Goal: Transaction & Acquisition: Purchase product/service

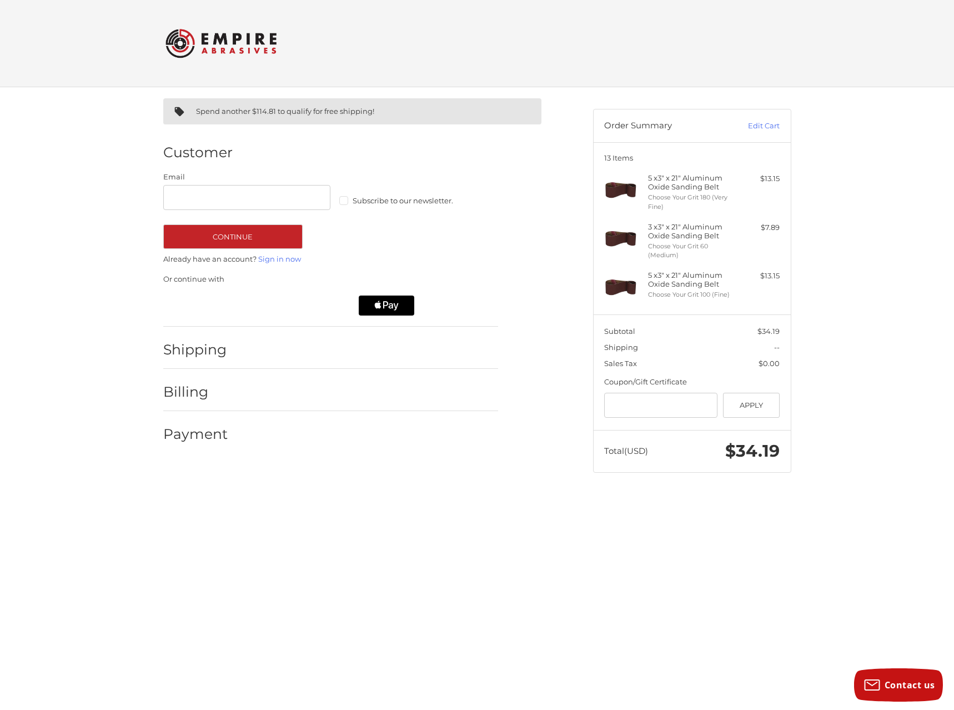
click at [399, 198] on span "Subscribe to our newsletter." at bounding box center [403, 200] width 101 height 9
click at [250, 197] on input "Email" at bounding box center [247, 197] width 168 height 25
click at [215, 44] on img at bounding box center [220, 43] width 111 height 43
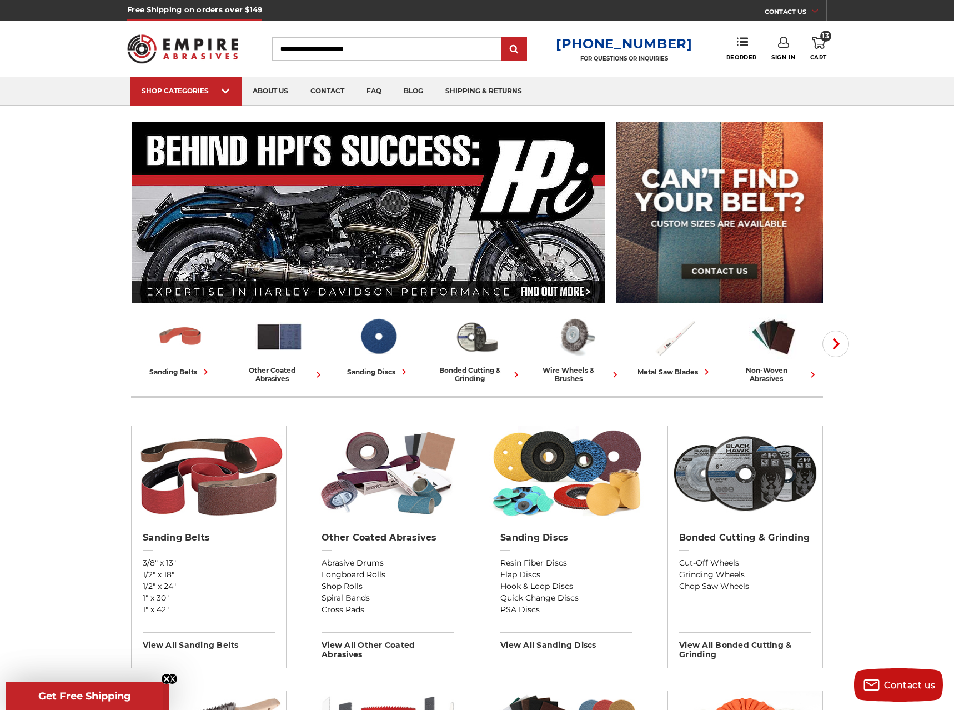
click at [385, 42] on input "Search" at bounding box center [386, 48] width 229 height 23
type input "**"
click at [503, 38] on input "submit" at bounding box center [514, 49] width 22 height 22
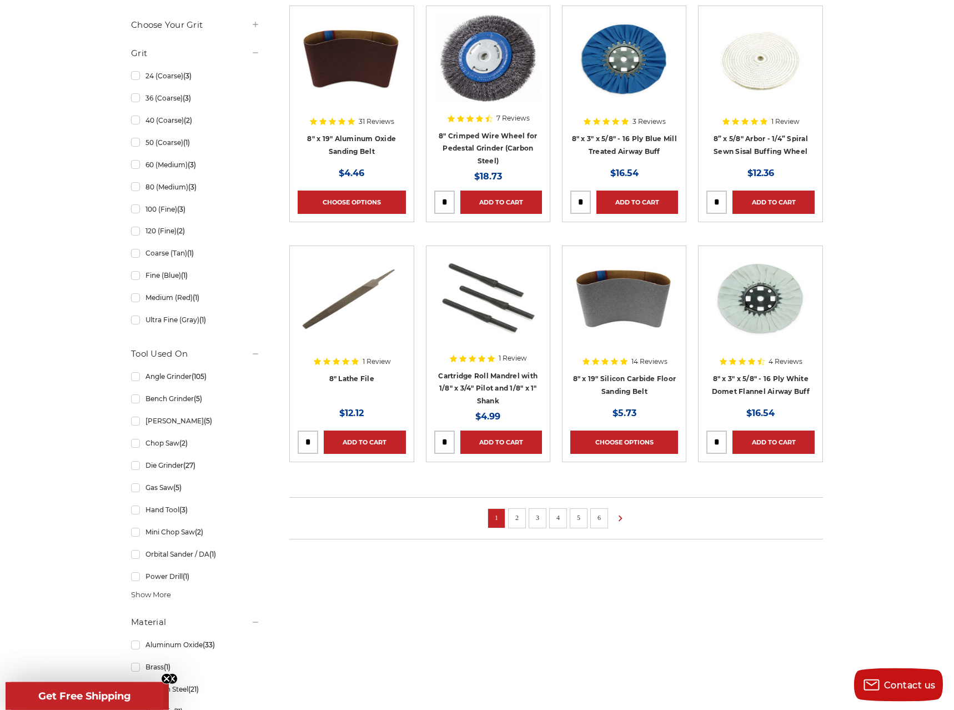
scroll to position [529, 0]
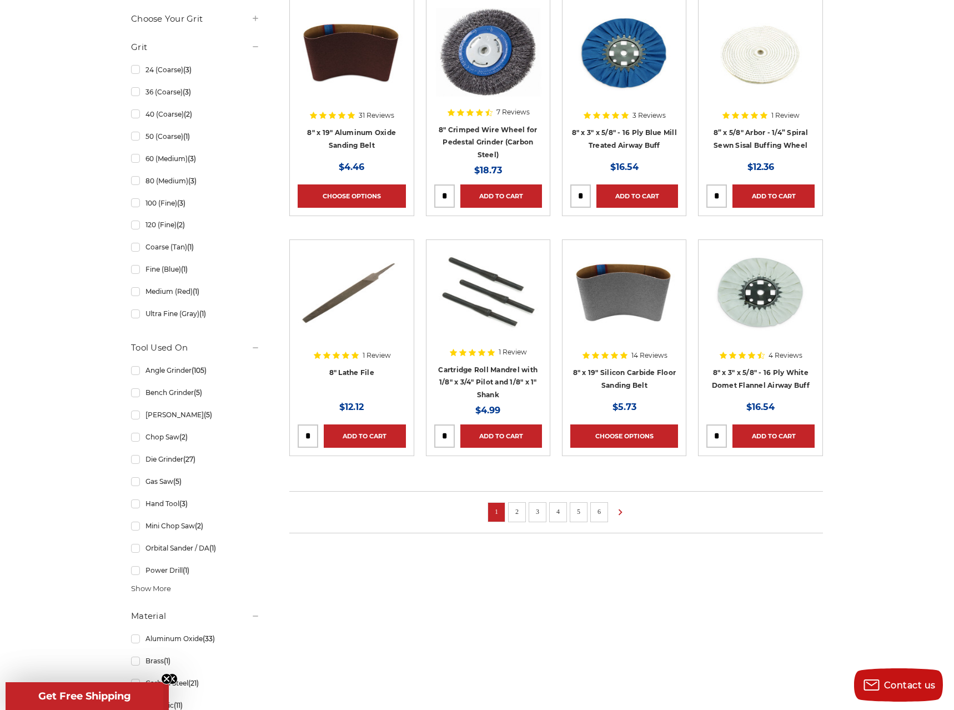
click at [513, 515] on link "2" at bounding box center [516, 511] width 11 height 12
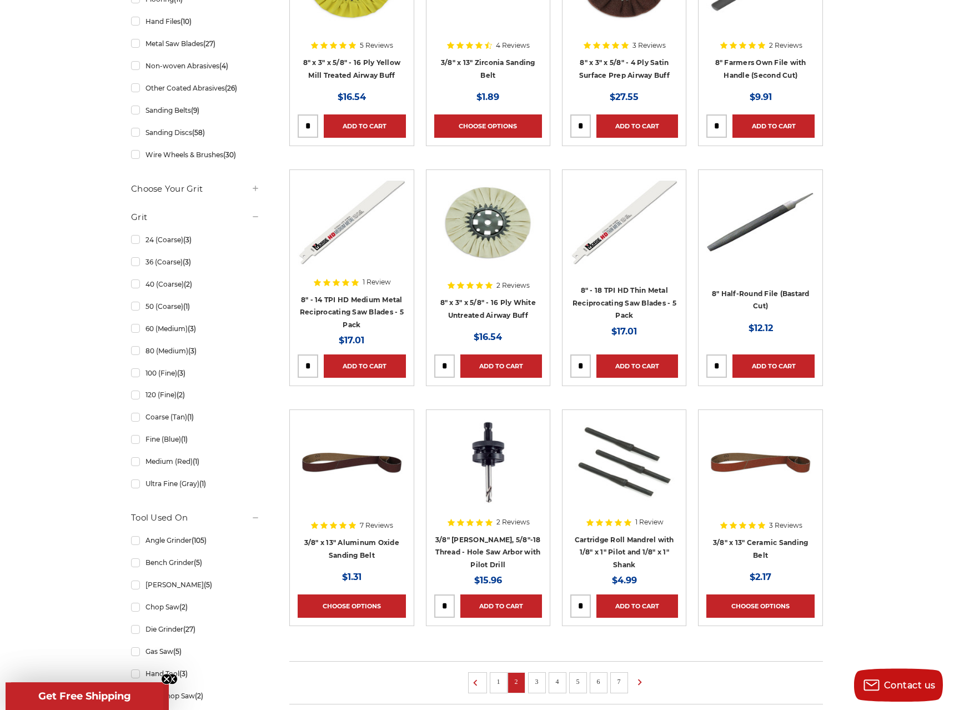
scroll to position [378, 0]
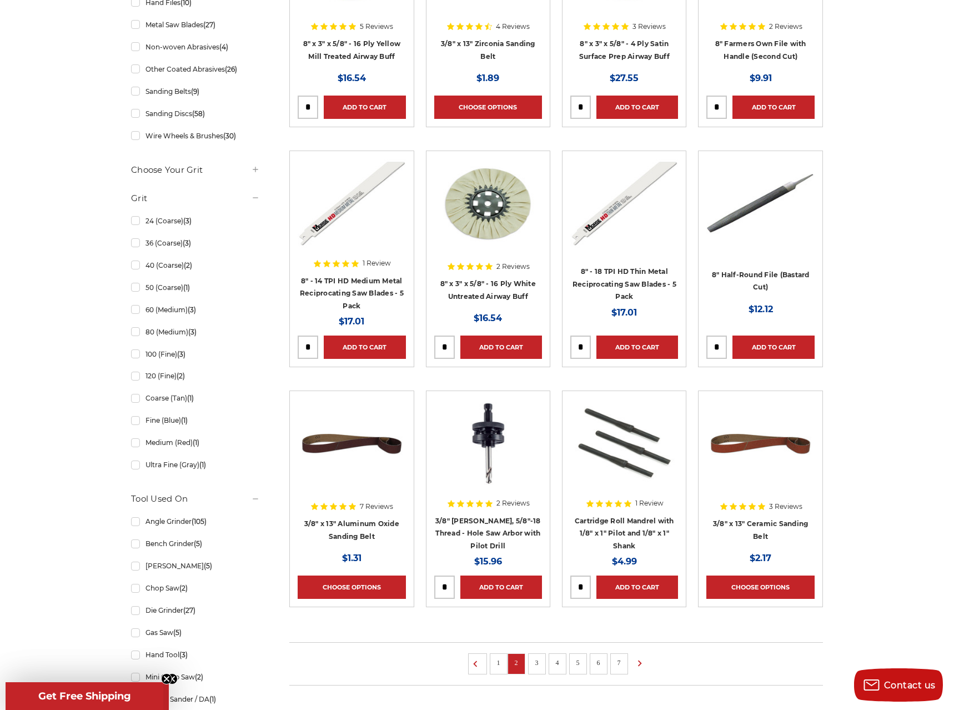
click at [540, 665] on link "3" at bounding box center [536, 662] width 11 height 12
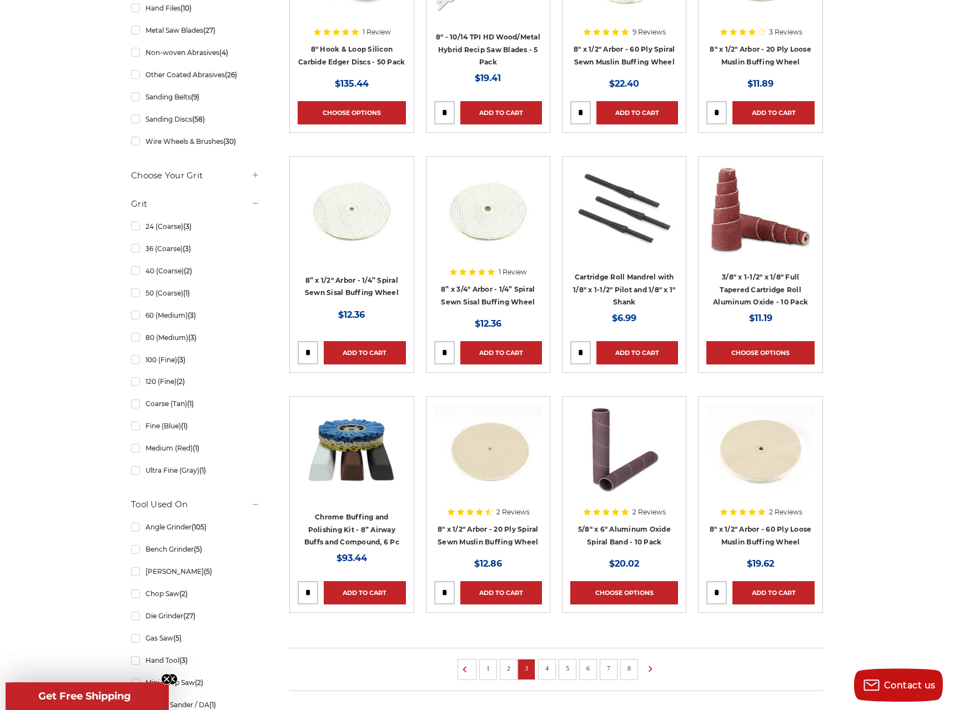
scroll to position [378, 0]
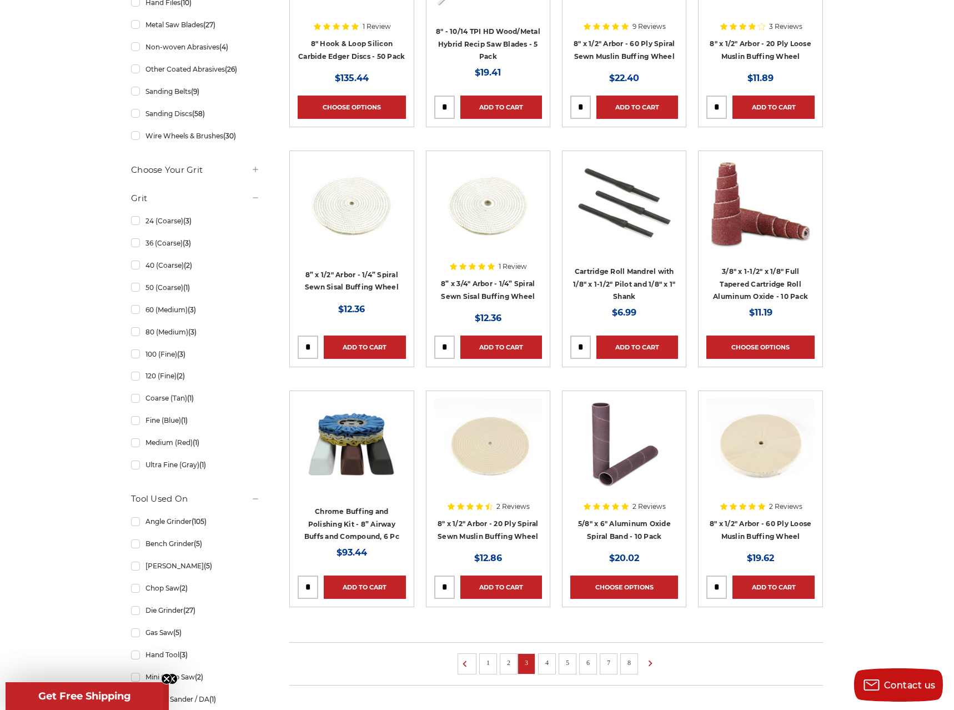
click at [549, 660] on link "4" at bounding box center [546, 662] width 11 height 12
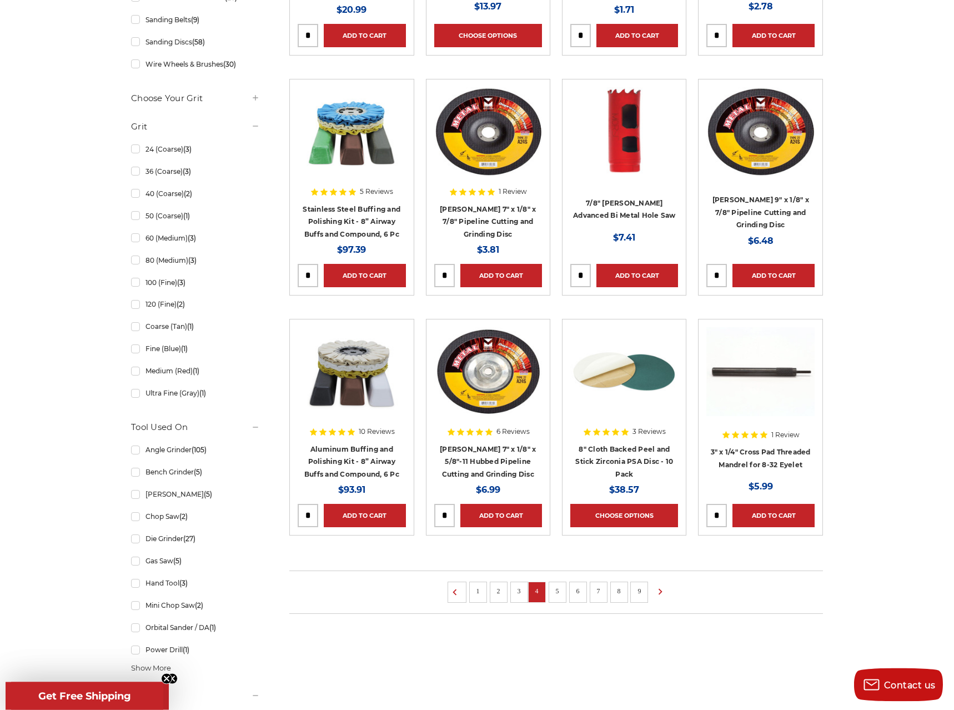
scroll to position [453, 0]
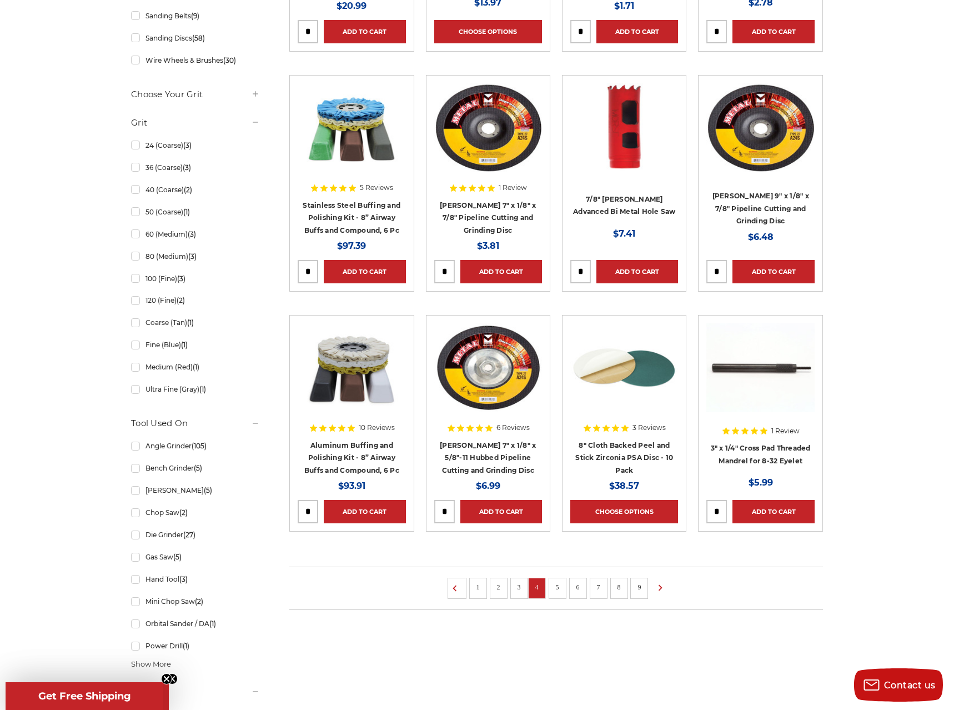
click at [560, 584] on link "5" at bounding box center [557, 587] width 11 height 12
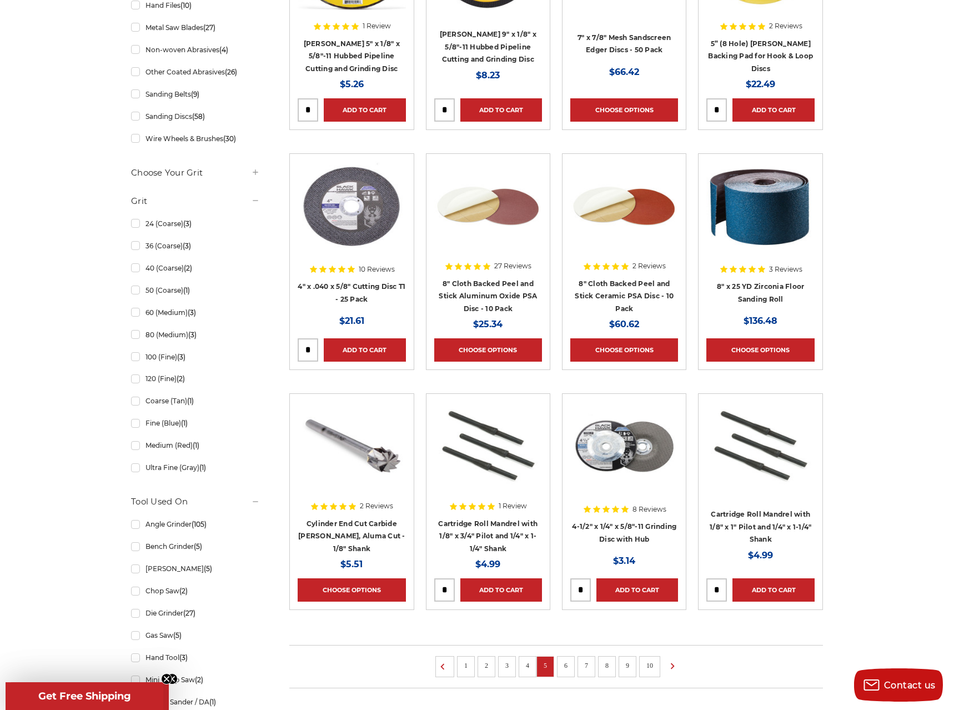
scroll to position [378, 0]
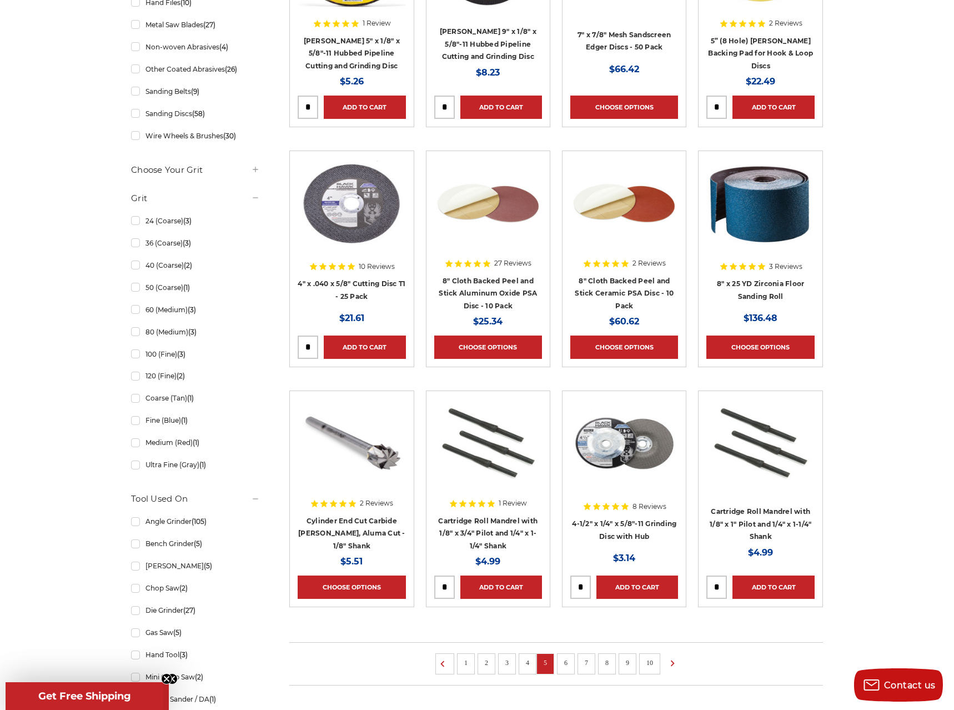
click at [561, 664] on link "6" at bounding box center [565, 662] width 11 height 12
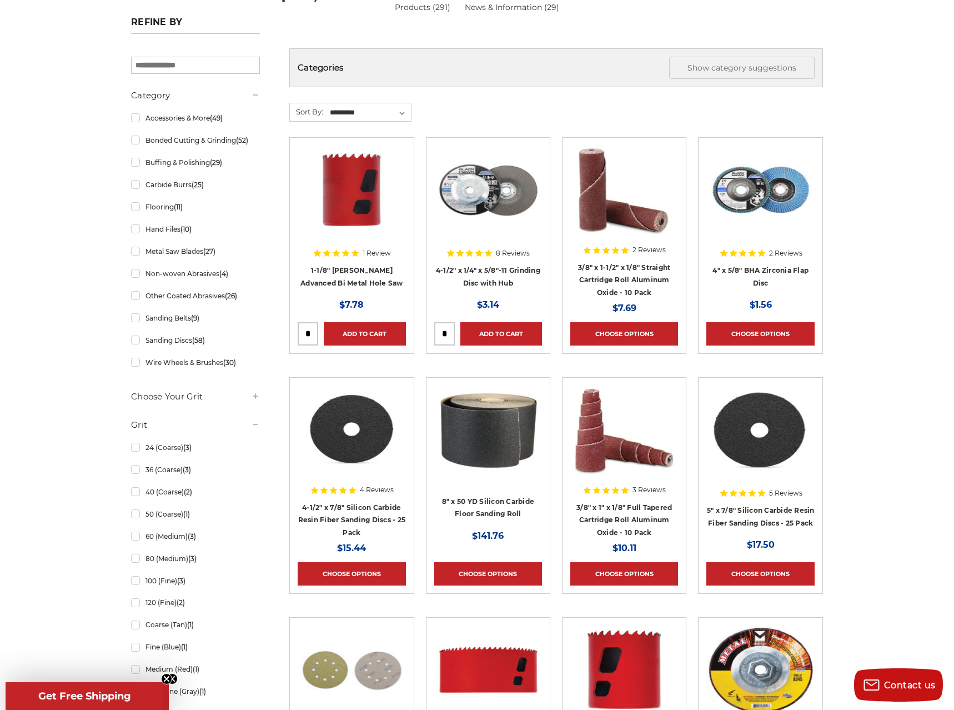
scroll to position [529, 0]
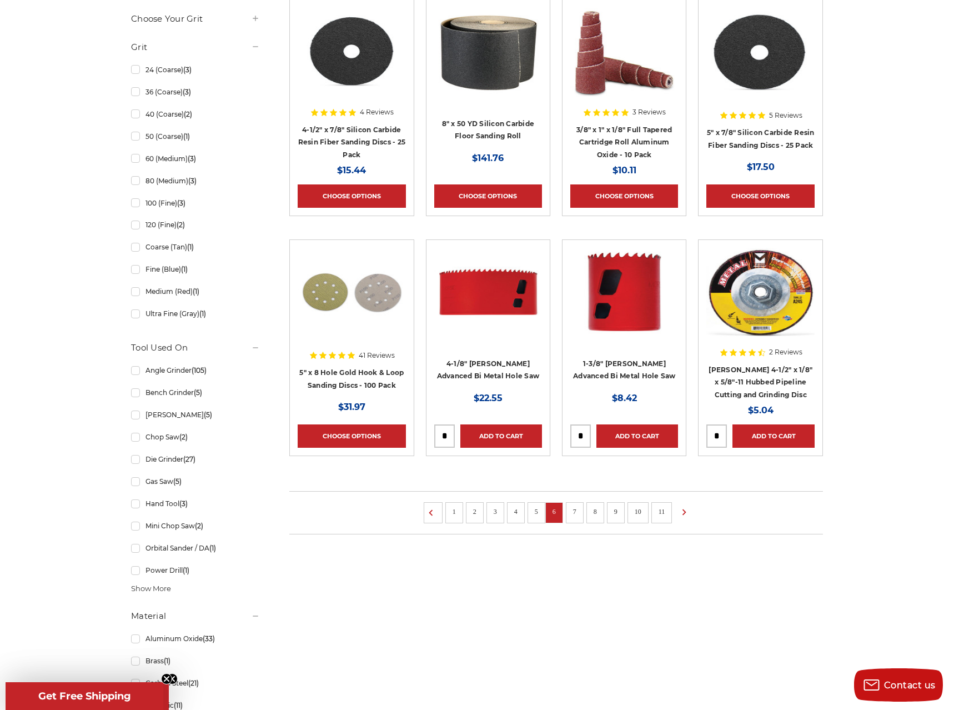
click at [576, 511] on link "7" at bounding box center [574, 511] width 11 height 12
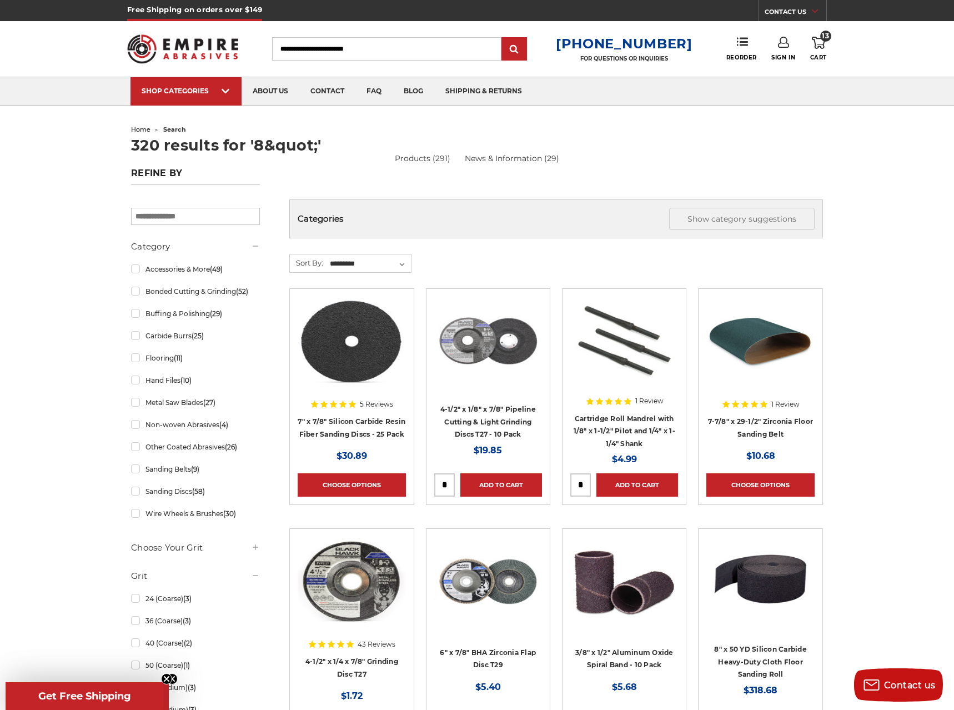
click at [822, 51] on link "13 Cart" at bounding box center [818, 49] width 17 height 24
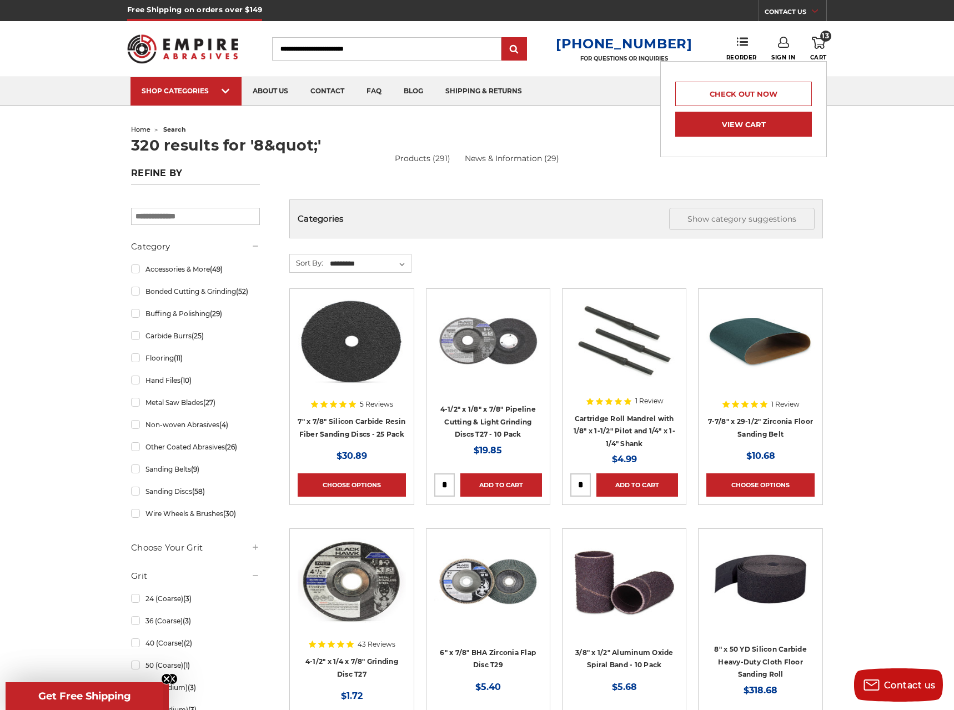
click at [771, 124] on link "View Cart" at bounding box center [743, 124] width 137 height 25
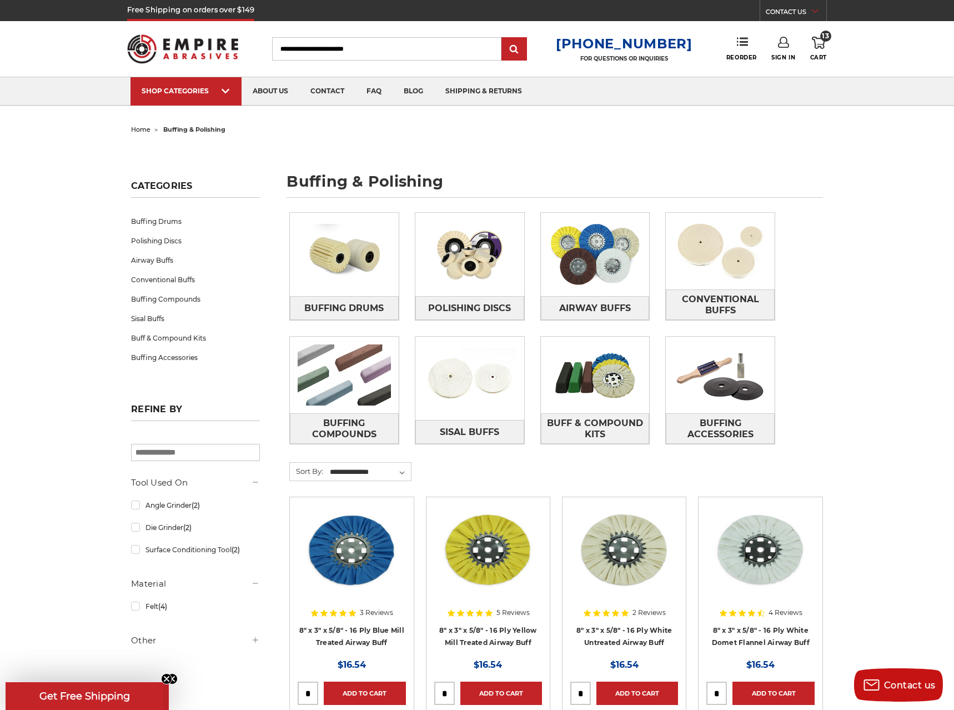
click at [826, 39] on span "13" at bounding box center [825, 36] width 11 height 11
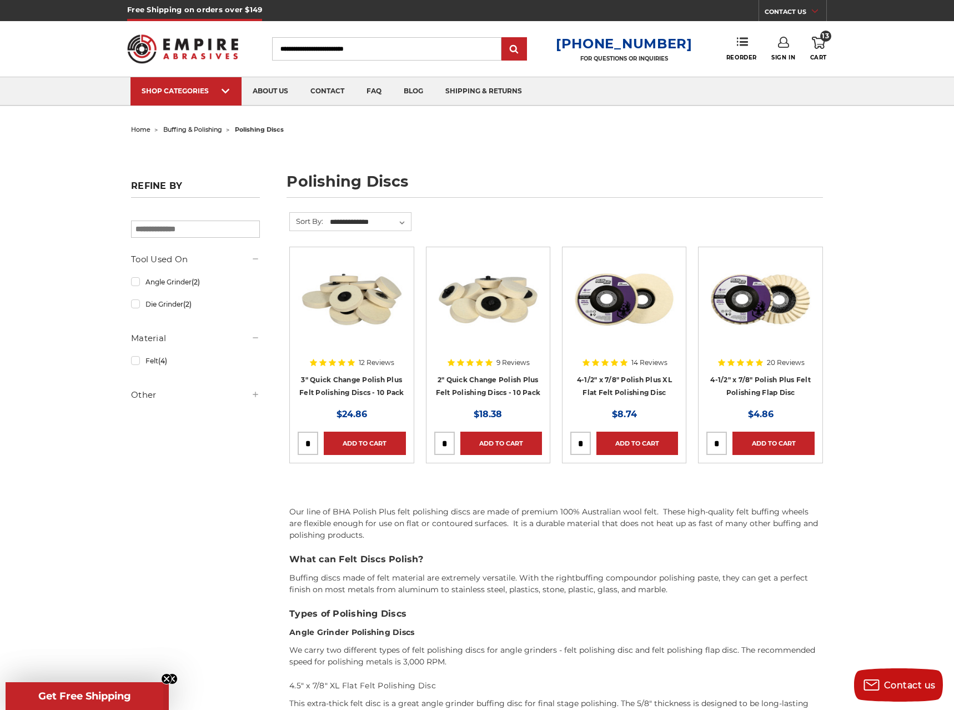
click at [768, 385] on div at bounding box center [760, 326] width 108 height 142
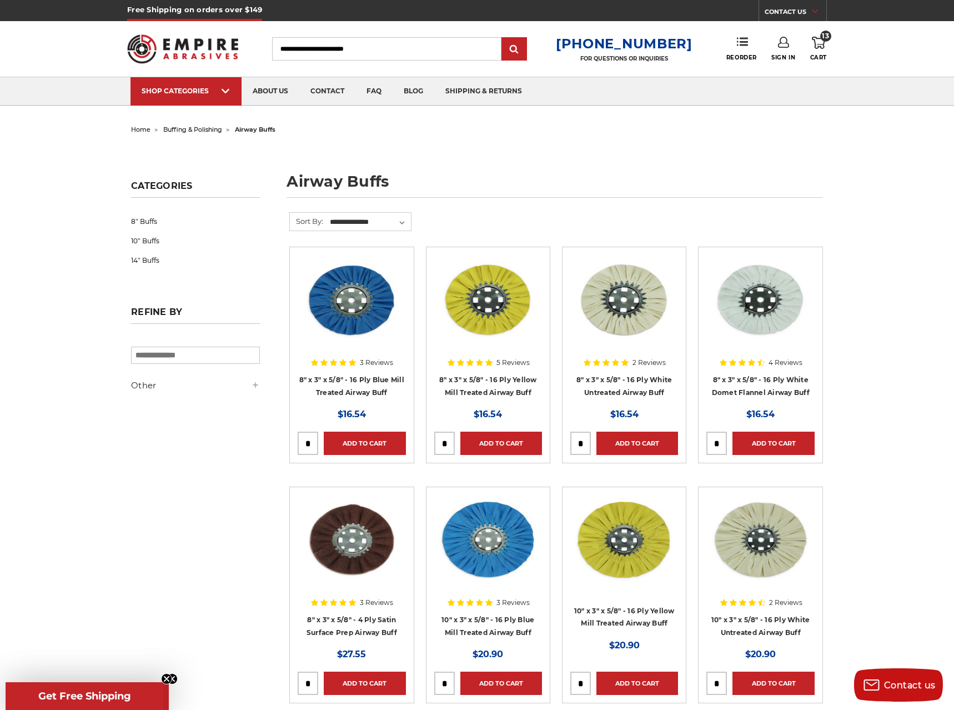
click at [402, 49] on input "Search" at bounding box center [386, 48] width 229 height 23
type input "********"
click at [503, 38] on input "submit" at bounding box center [514, 49] width 22 height 22
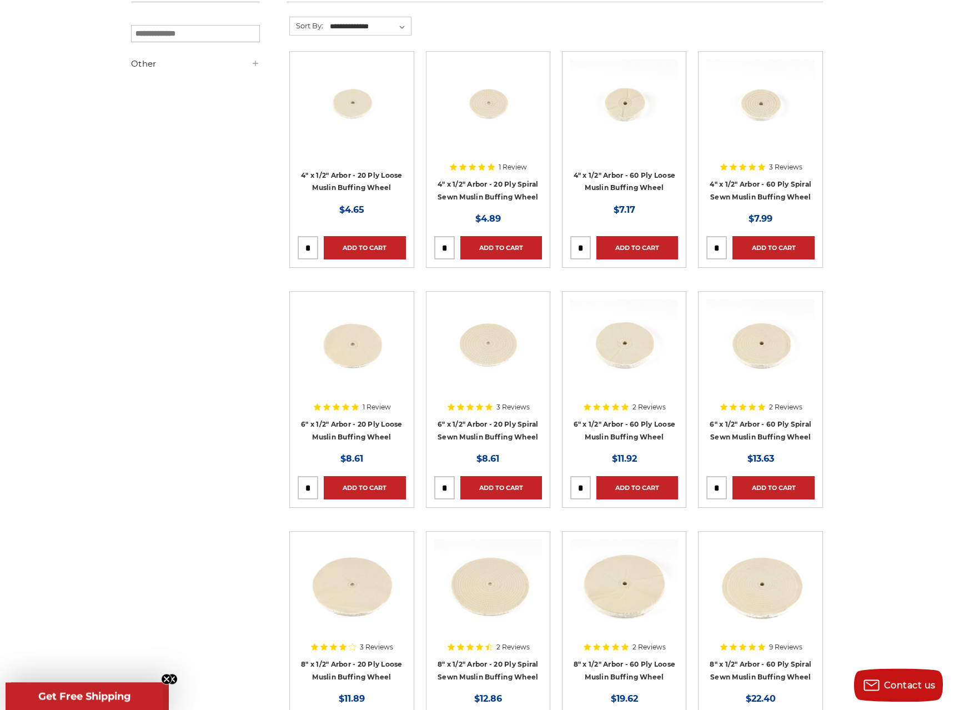
scroll to position [302, 0]
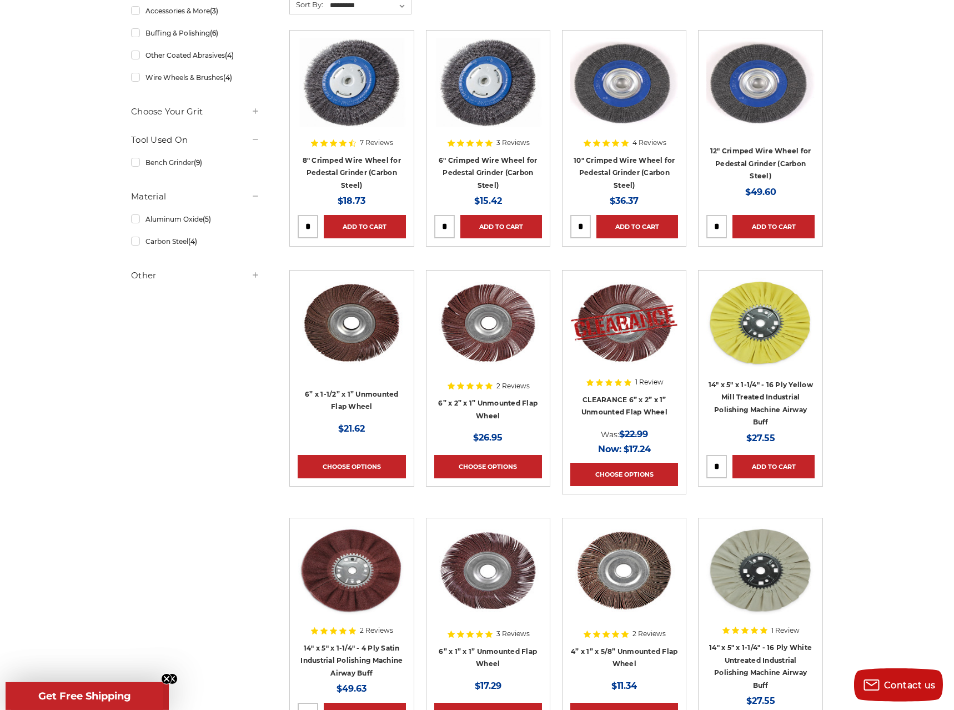
scroll to position [453, 0]
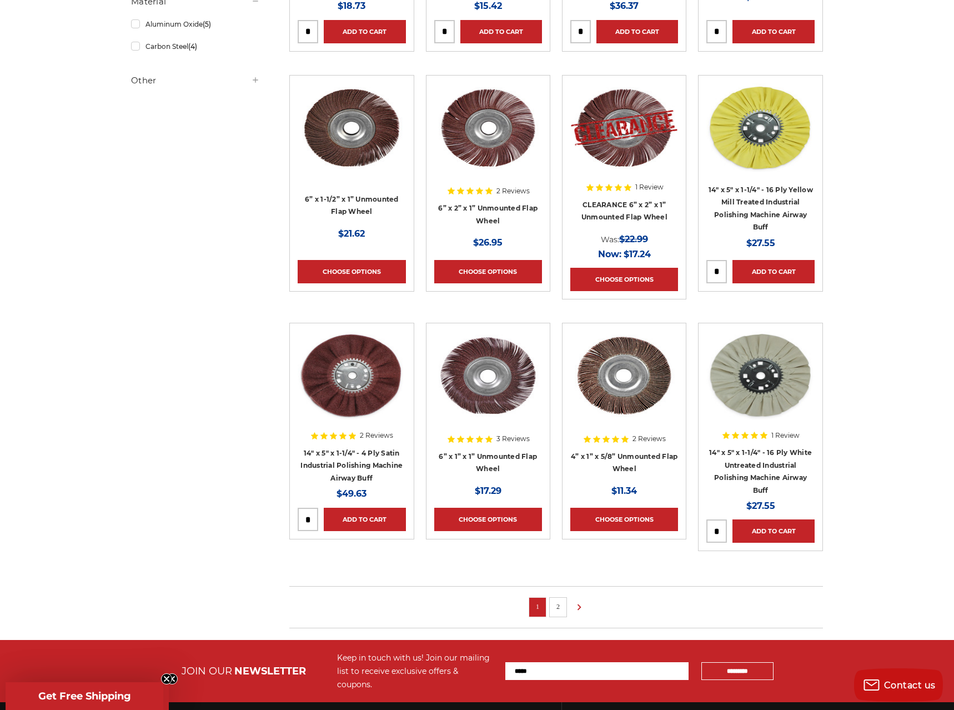
click at [554, 606] on link "2" at bounding box center [557, 606] width 11 height 12
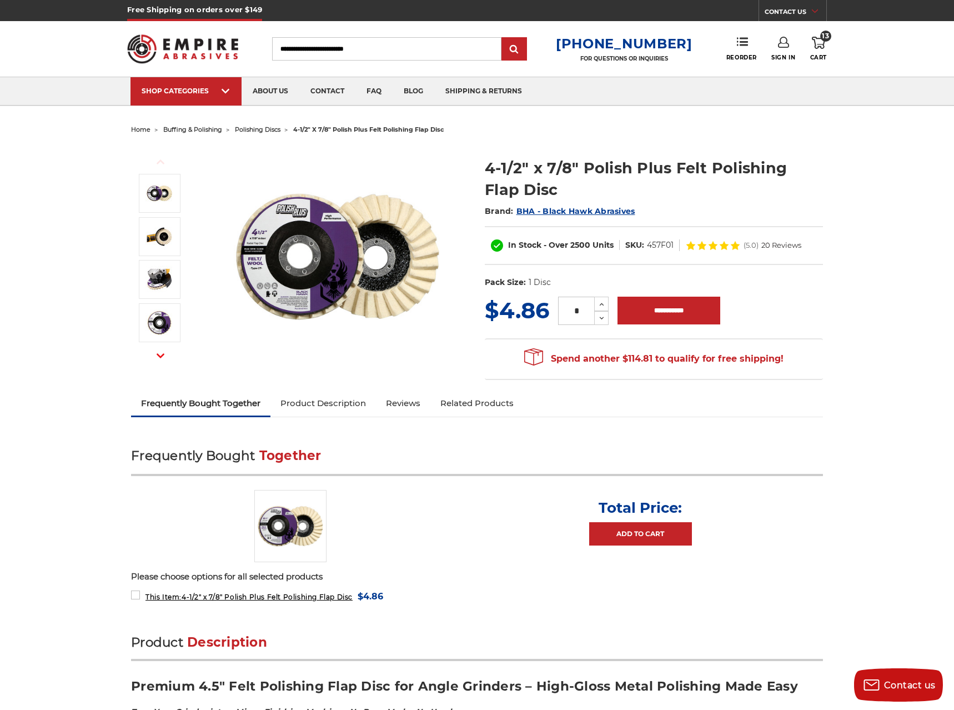
click at [298, 222] on img at bounding box center [338, 256] width 222 height 222
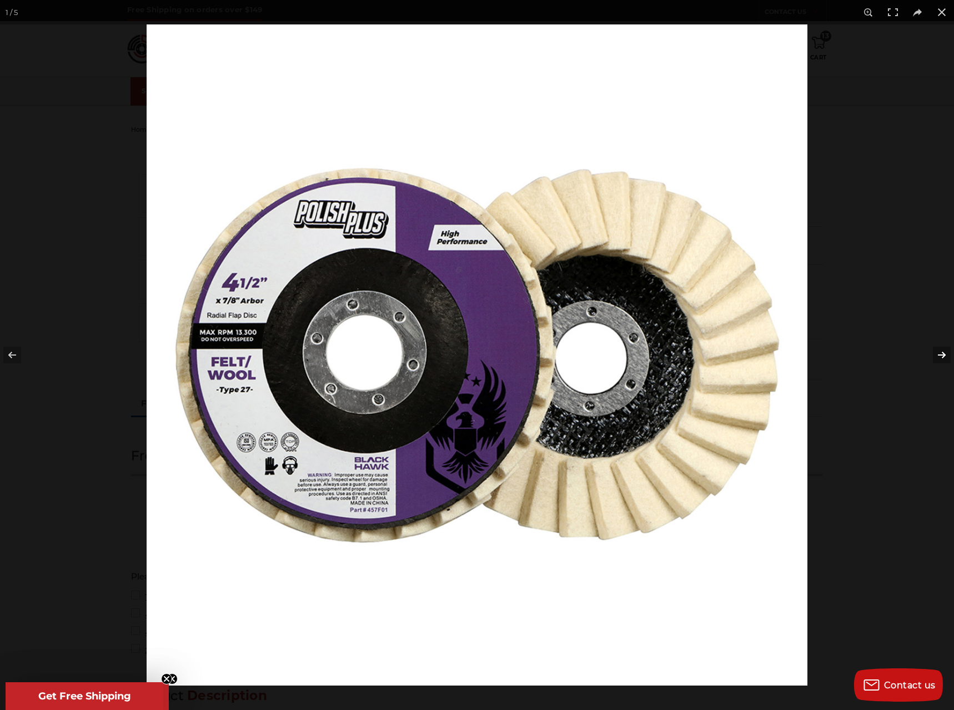
click at [938, 347] on button at bounding box center [934, 355] width 39 height 56
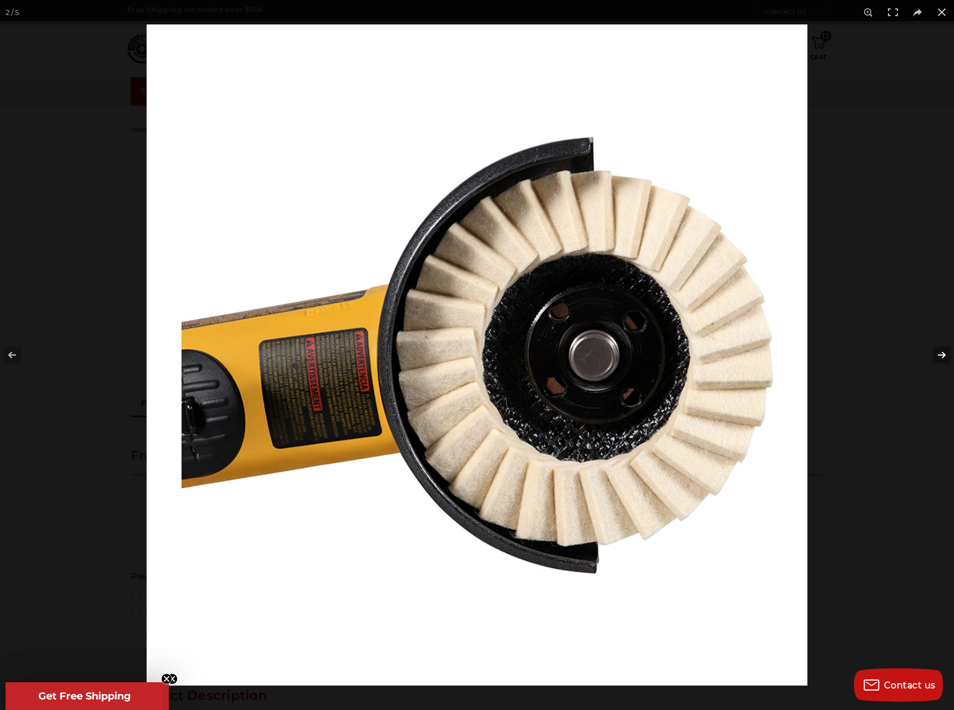
click at [938, 347] on button at bounding box center [934, 355] width 39 height 56
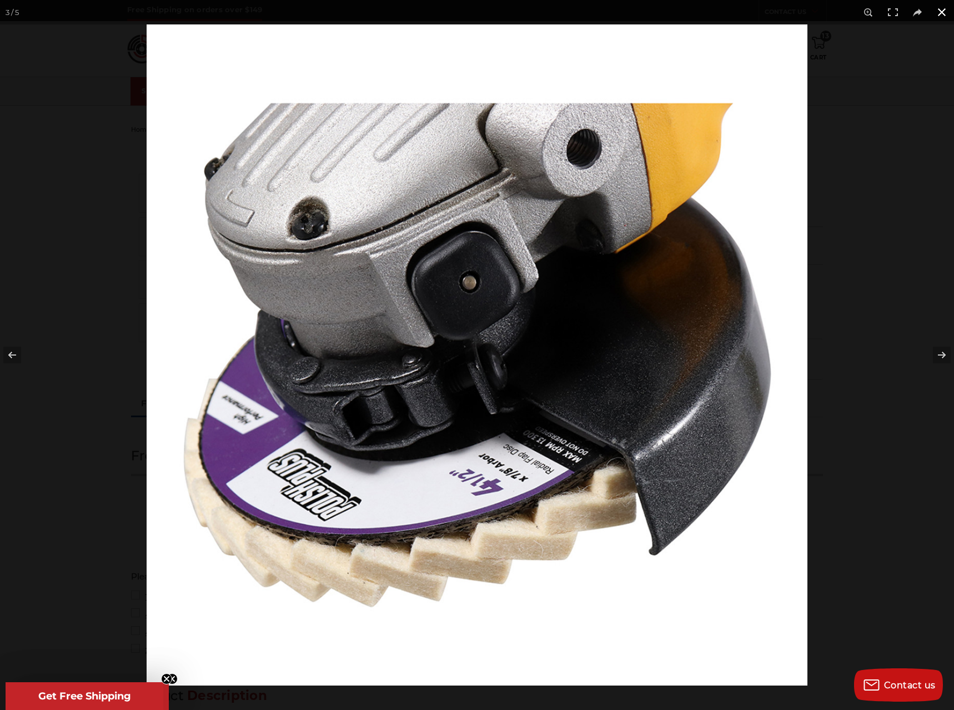
click at [917, 258] on div at bounding box center [624, 379] width 954 height 710
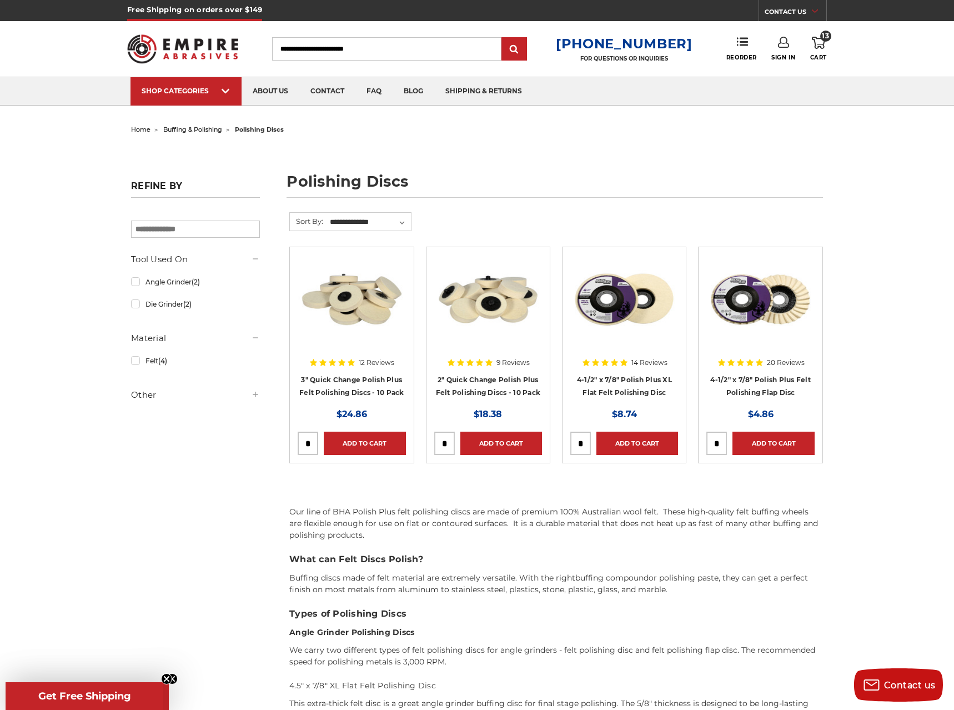
click at [358, 377] on div at bounding box center [352, 326] width 108 height 142
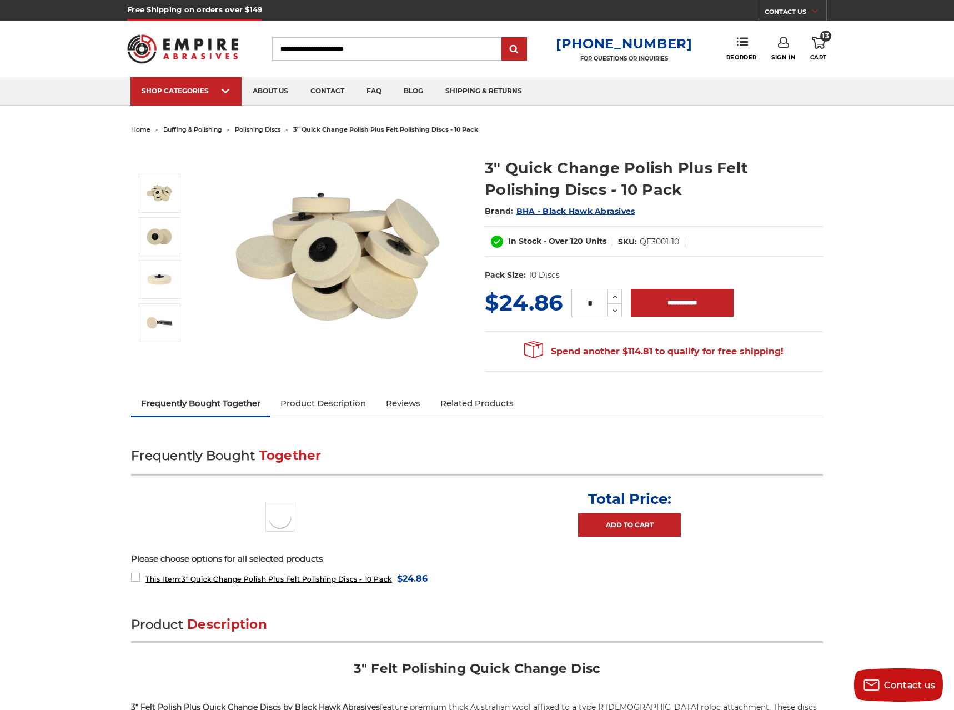
click at [316, 234] on img at bounding box center [338, 256] width 222 height 222
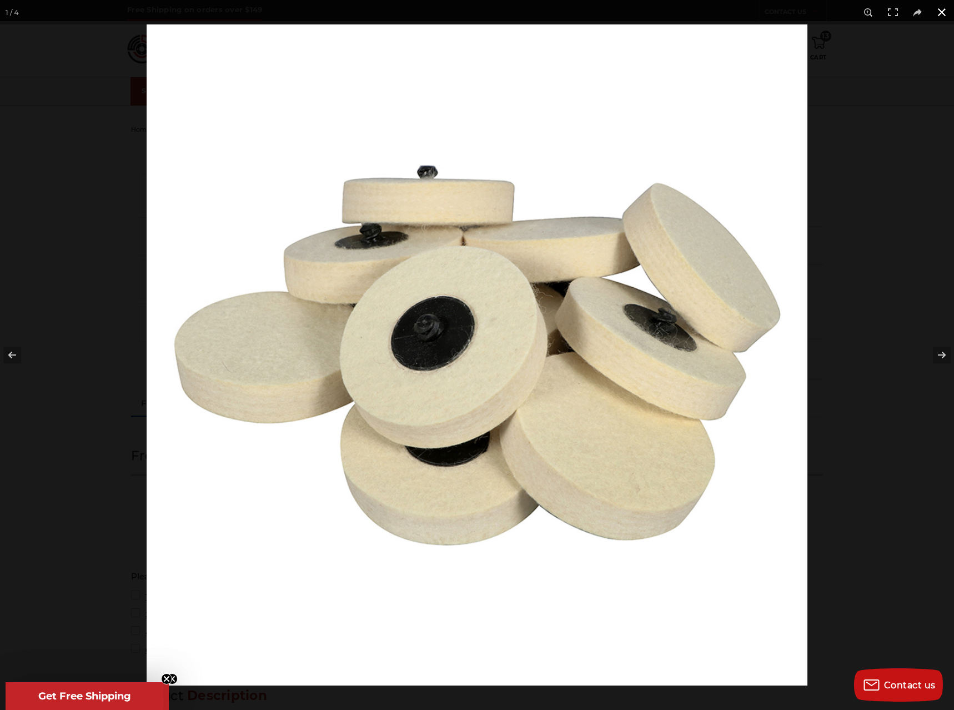
click at [867, 161] on div at bounding box center [624, 379] width 954 height 710
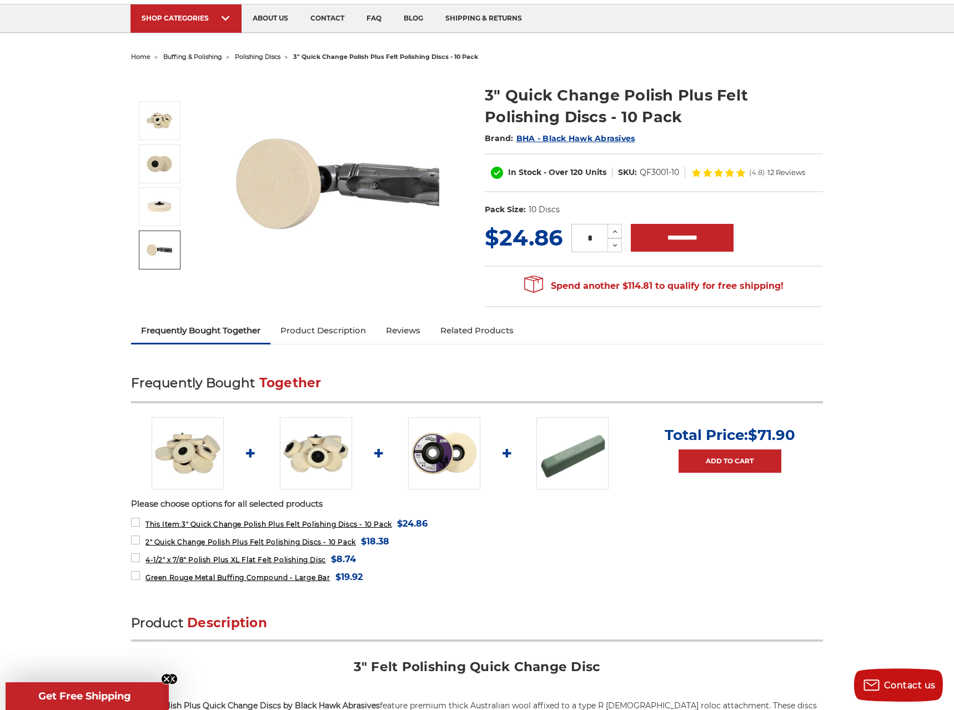
scroll to position [76, 0]
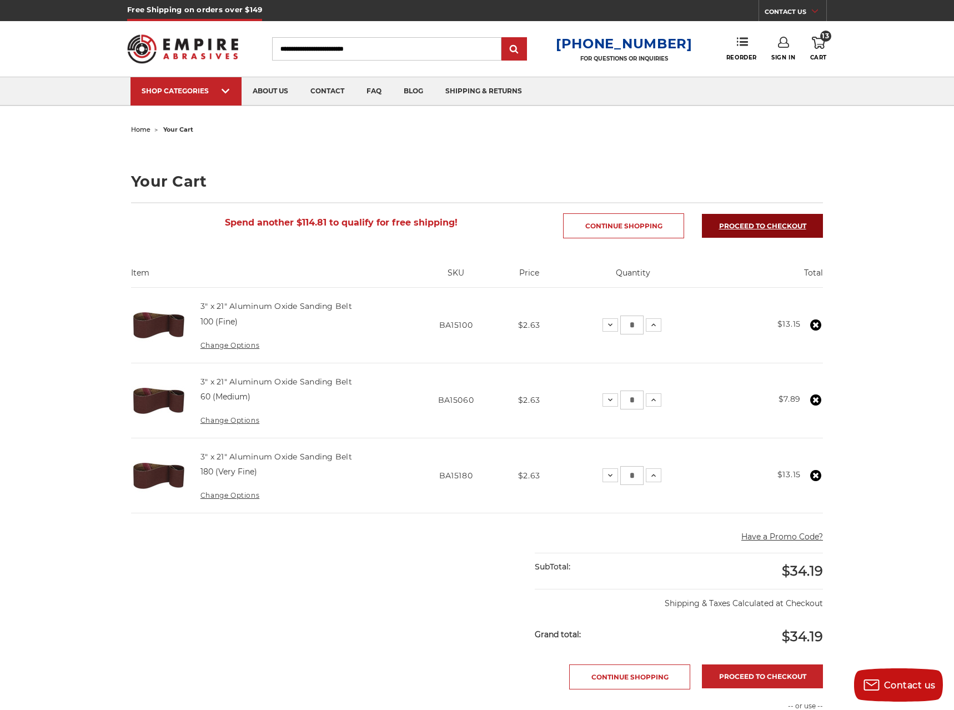
click at [744, 230] on link "Proceed to checkout" at bounding box center [762, 226] width 121 height 24
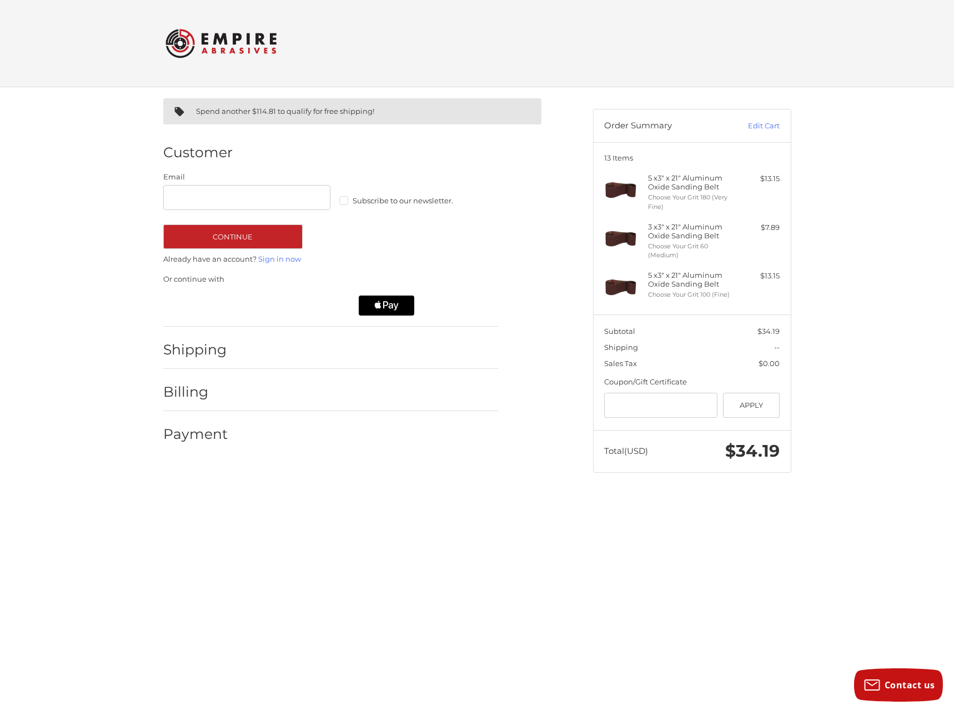
click at [379, 198] on span "Subscribe to our newsletter." at bounding box center [403, 200] width 101 height 9
click at [252, 199] on input "Email" at bounding box center [247, 197] width 168 height 25
type input "**********"
click at [220, 223] on div "**********" at bounding box center [330, 210] width 335 height 77
click at [234, 243] on button "Continue" at bounding box center [232, 236] width 139 height 24
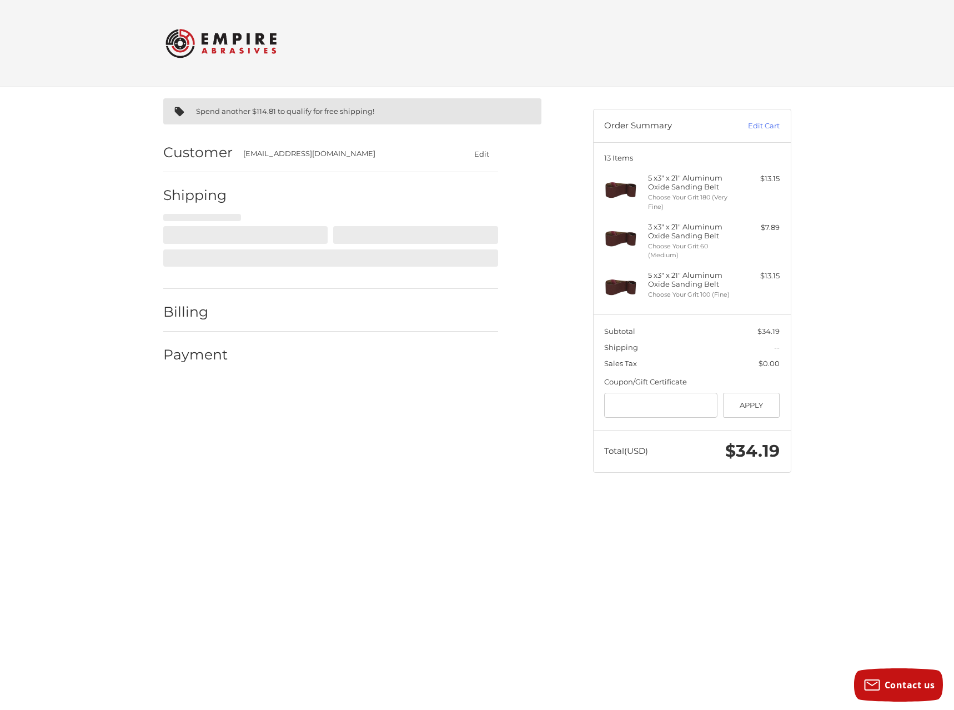
select select "**"
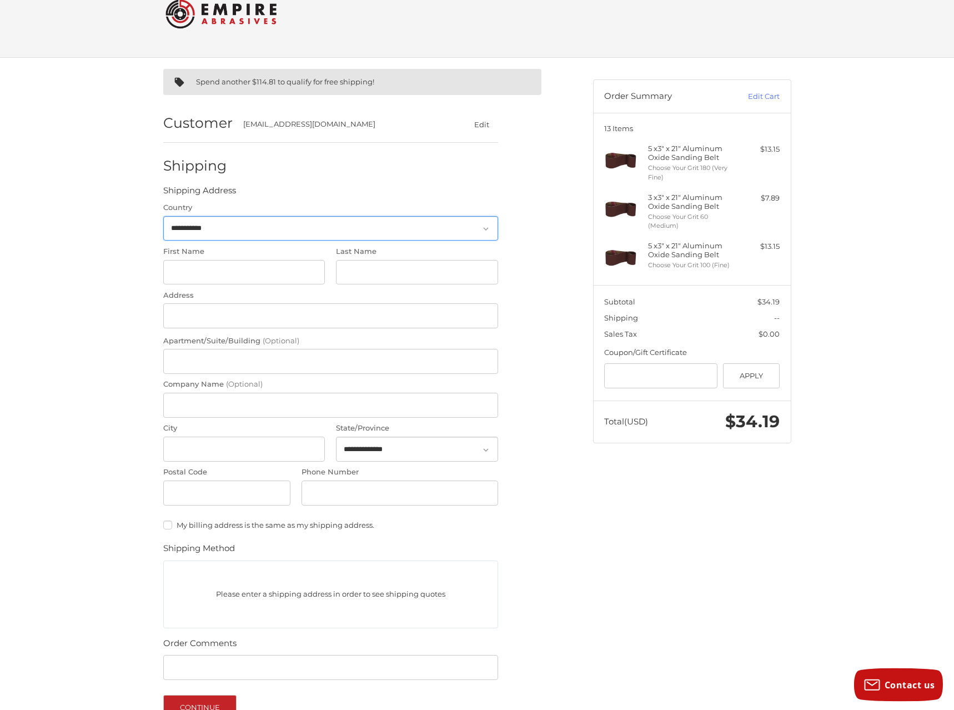
scroll to position [30, 0]
click at [223, 270] on input "First Name" at bounding box center [244, 271] width 162 height 25
type input "*******"
type input "******"
type input "**********"
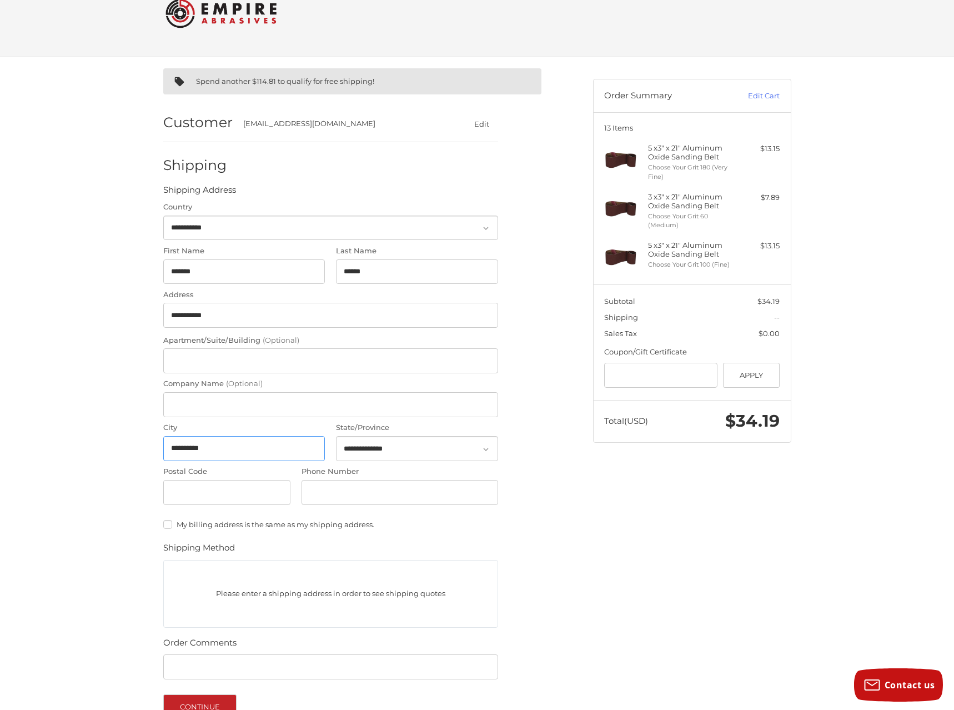
type input "**********"
select select "**"
type input "*****"
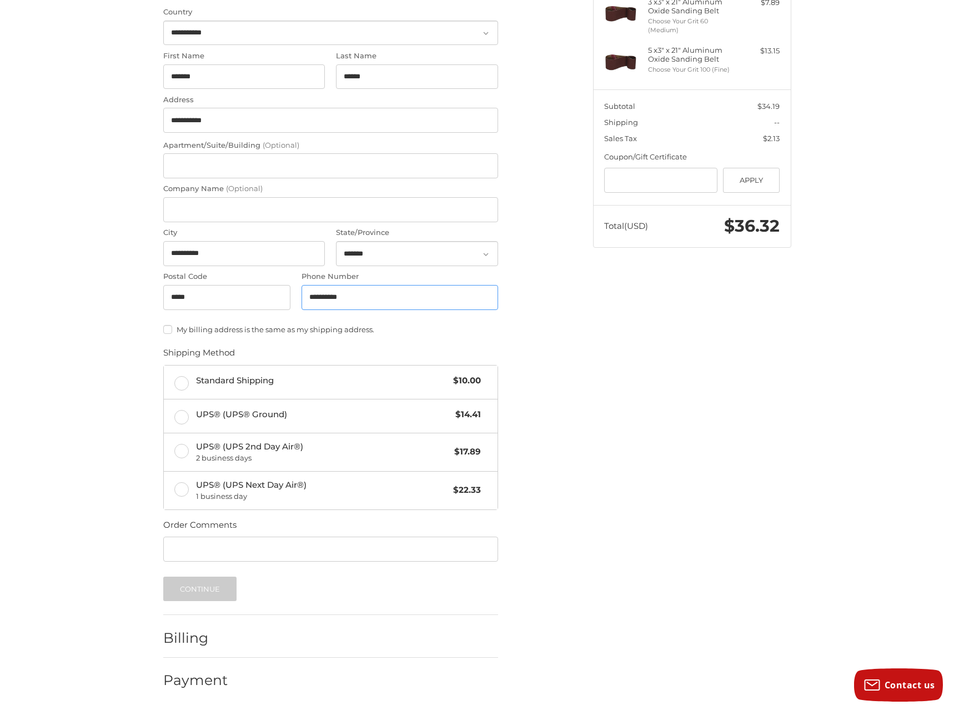
scroll to position [226, 0]
type input "**********"
click at [314, 384] on span "Standard Shipping" at bounding box center [322, 380] width 252 height 13
click at [217, 586] on button "Continue" at bounding box center [200, 588] width 74 height 24
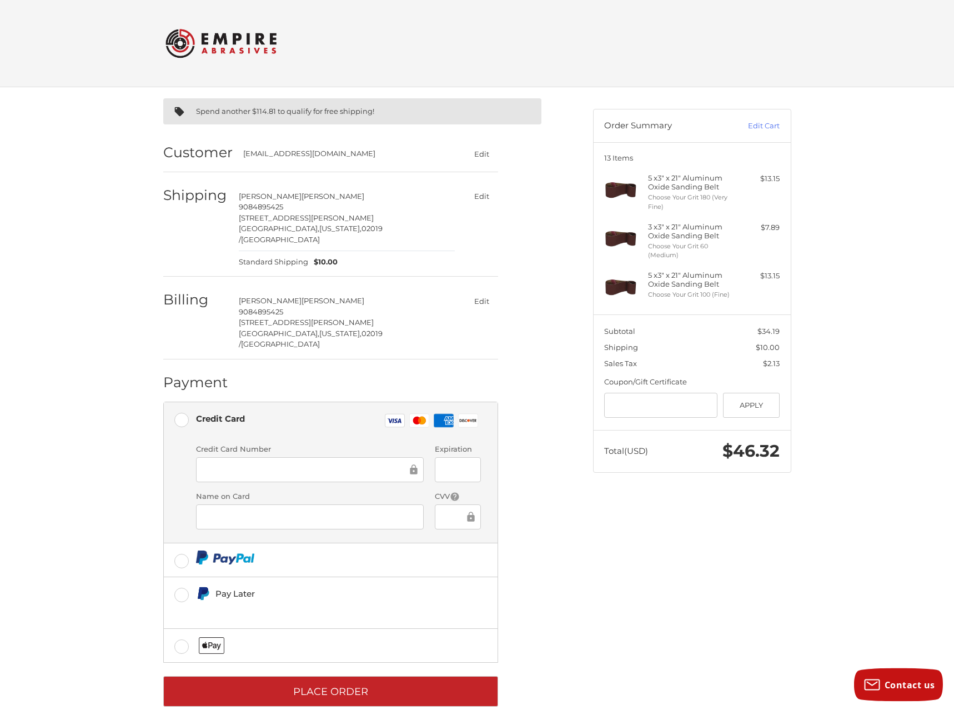
scroll to position [1, 0]
click at [293, 463] on div "Credit Card Number Expiration Name on Card CVV" at bounding box center [338, 490] width 296 height 94
click at [549, 599] on div "Spend another $114.81 to qualify for free shipping! Customer murphyan4@gmail.co…" at bounding box center [370, 403] width 430 height 632
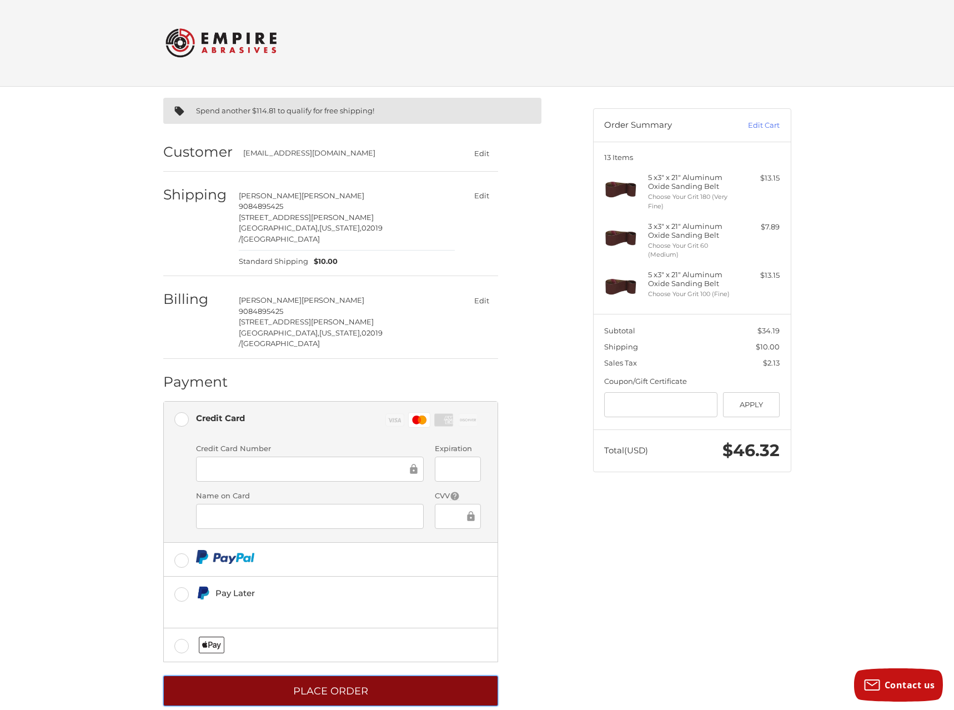
click at [393, 675] on button "Place Order" at bounding box center [330, 690] width 335 height 31
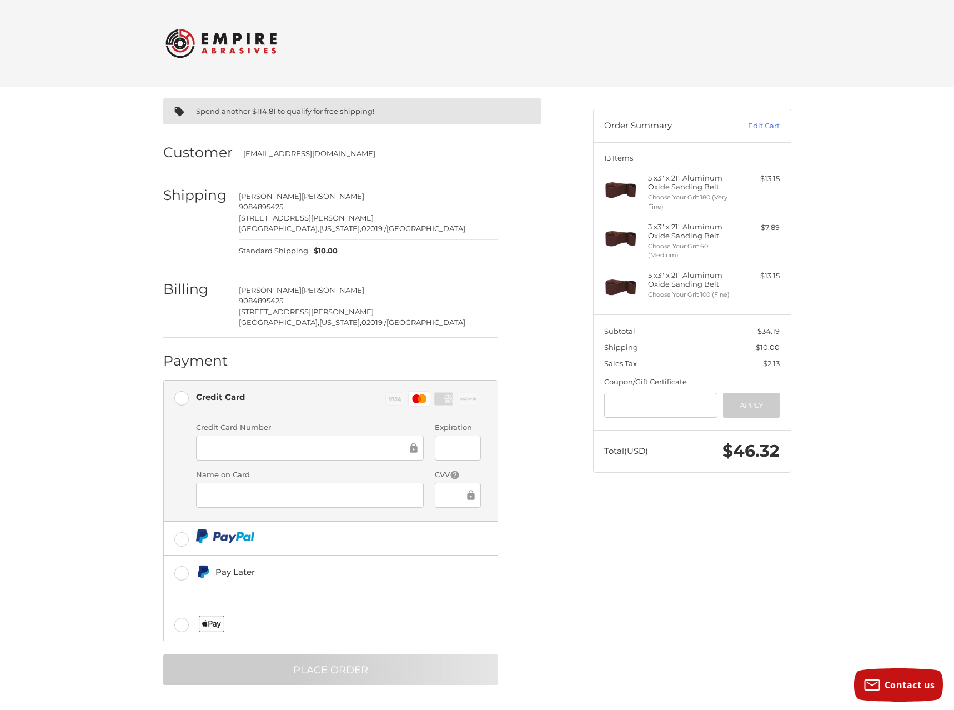
scroll to position [0, 0]
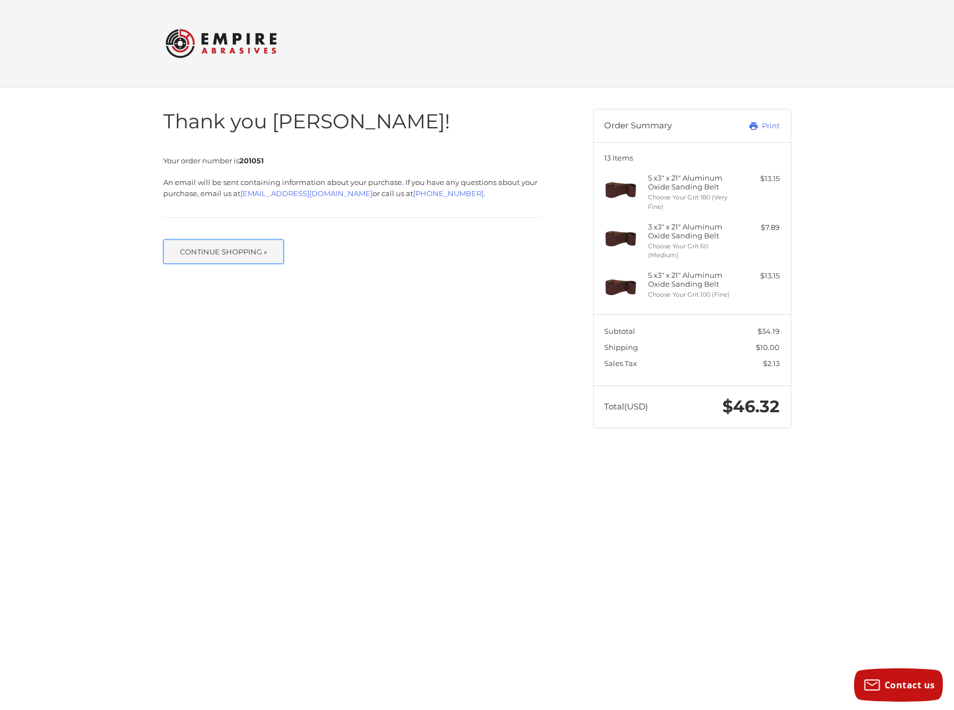
click at [260, 249] on button "Continue Shopping »" at bounding box center [223, 251] width 121 height 24
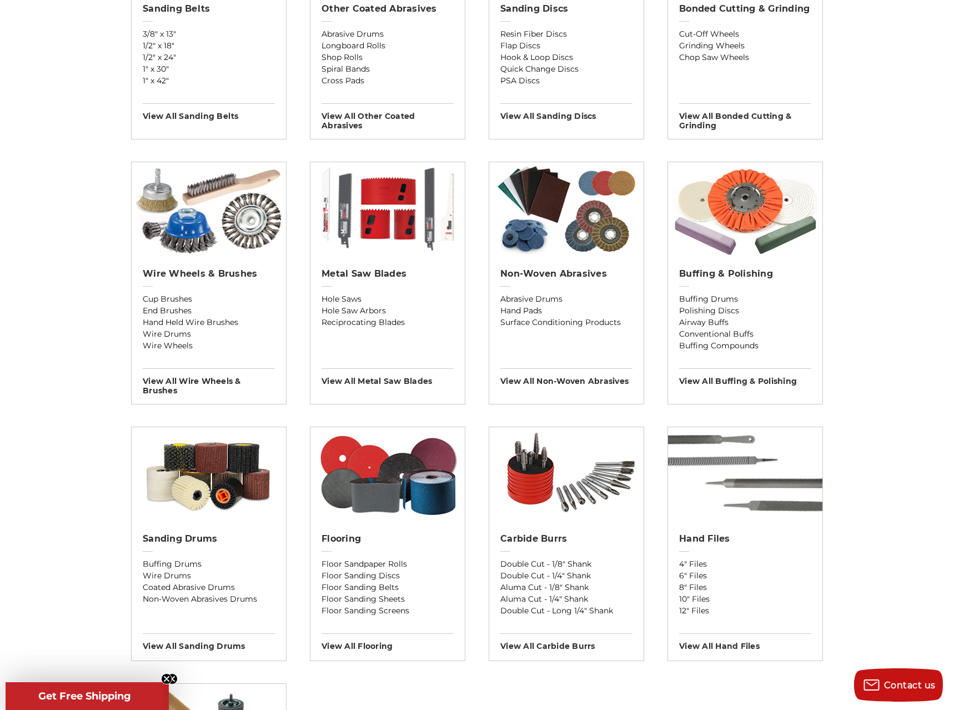
scroll to position [227, 0]
